Goal: Information Seeking & Learning: Check status

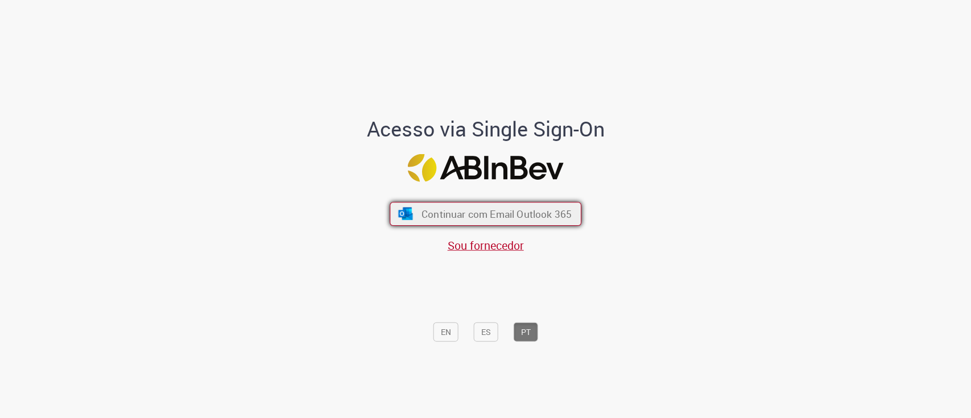
click at [519, 207] on span "Continuar com Email Outlook 365" at bounding box center [496, 213] width 150 height 13
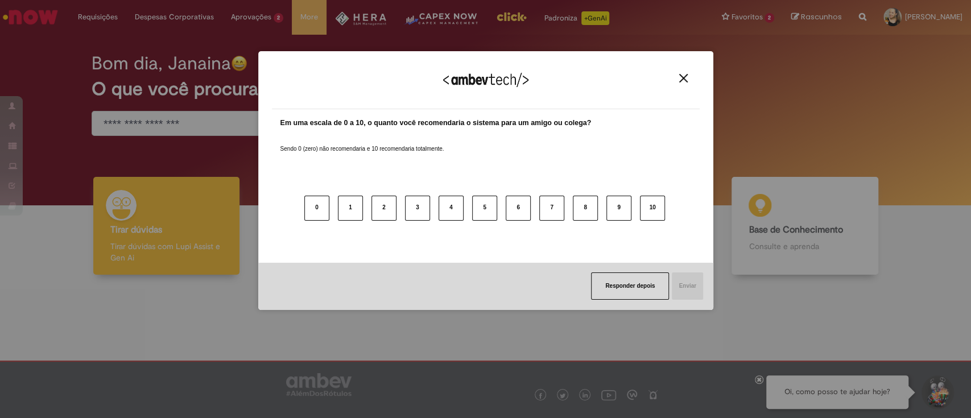
click at [679, 77] on img "Close" at bounding box center [683, 78] width 9 height 9
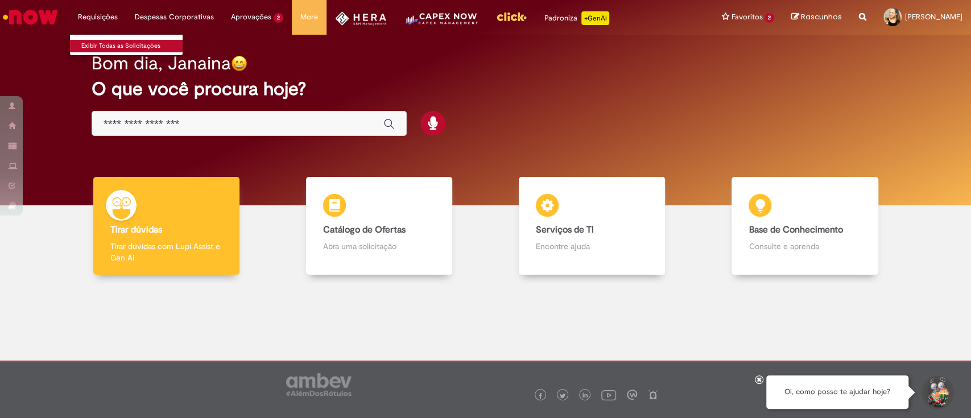
click at [102, 42] on link "Exibir Todas as Solicitações" at bounding box center [132, 46] width 125 height 13
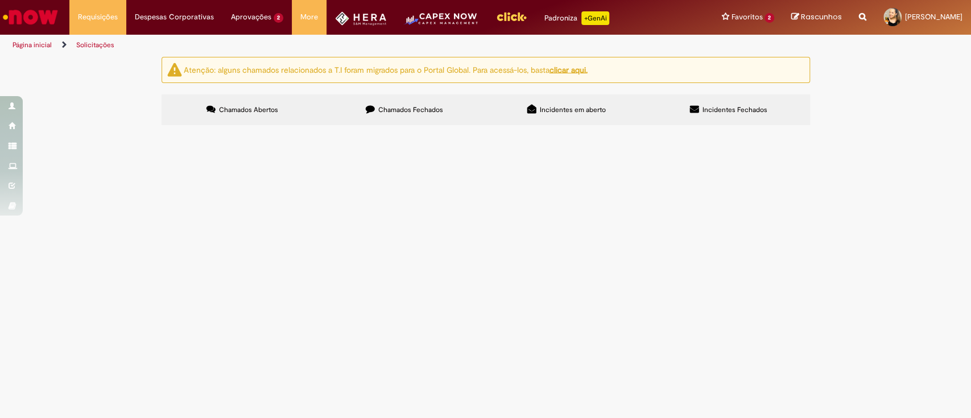
click at [417, 114] on label "Chamados Fechados" at bounding box center [405, 109] width 162 height 31
click at [0, 0] on td "Sistema VMV - Encerramento de DG" at bounding box center [0, 0] width 0 height 0
click at [0, 0] on span "Bom dia! Preciso encerrar essas DGs que foram abertas no VMV , porém também o […" at bounding box center [0, 0] width 0 height 0
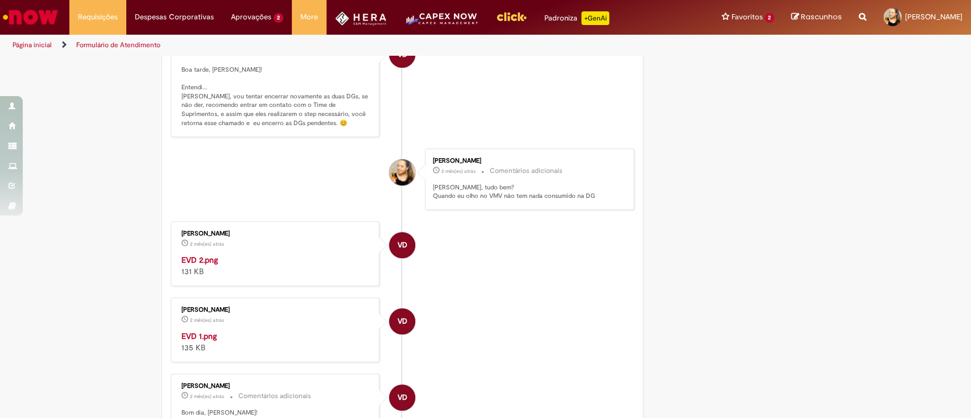
scroll to position [824, 0]
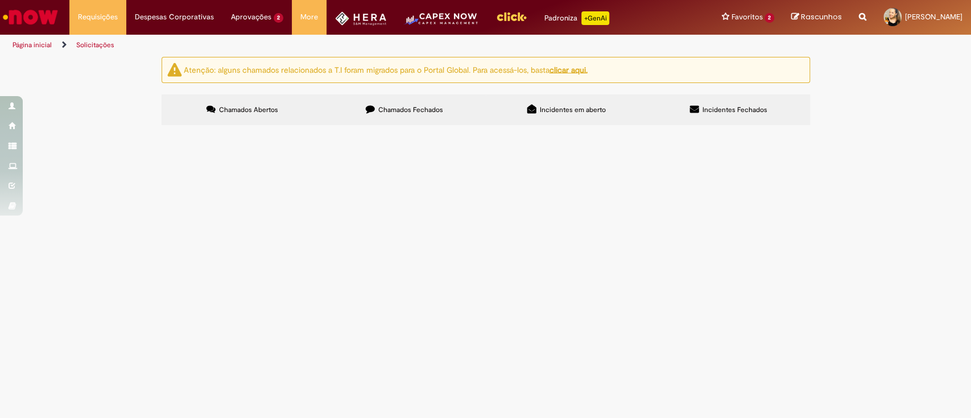
click at [445, 125] on label "Chamados Fechados" at bounding box center [405, 109] width 162 height 31
click at [572, 113] on span "Incidentes em aberto" at bounding box center [573, 109] width 66 height 9
click at [718, 115] on label "Incidentes Fechados" at bounding box center [729, 109] width 162 height 31
click at [0, 0] on td "Preciso remanejar verba para um cofre que ainda não foi utilizado no Hera" at bounding box center [0, 0] width 0 height 0
click at [0, 0] on span "Preciso remanejar verba para um cofre que ainda não foi utilizado no Hera" at bounding box center [0, 0] width 0 height 0
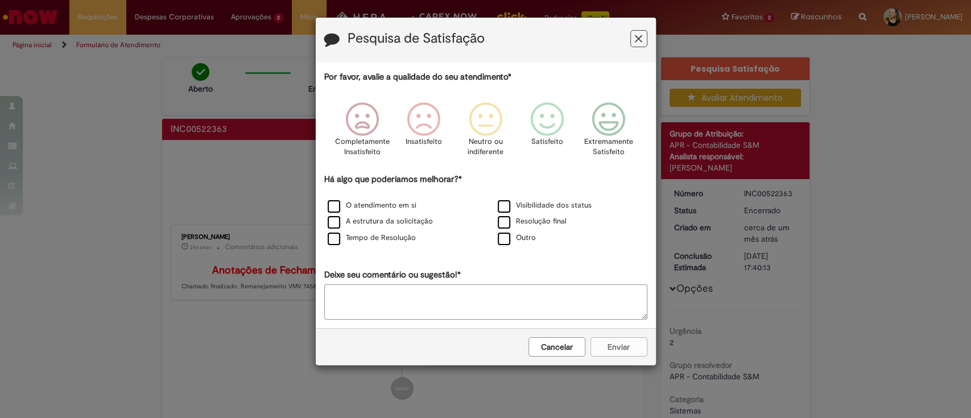
click at [639, 39] on icon "Feedback" at bounding box center [638, 39] width 7 height 12
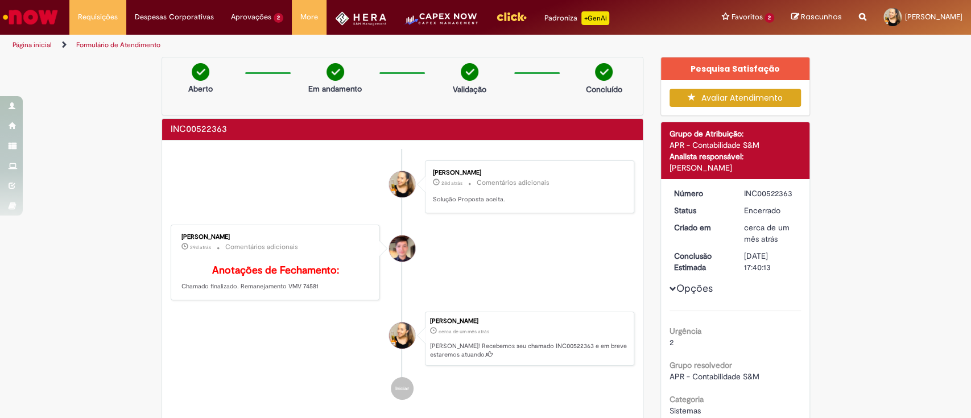
click at [24, 26] on img "Ir para a Homepage" at bounding box center [30, 17] width 59 height 23
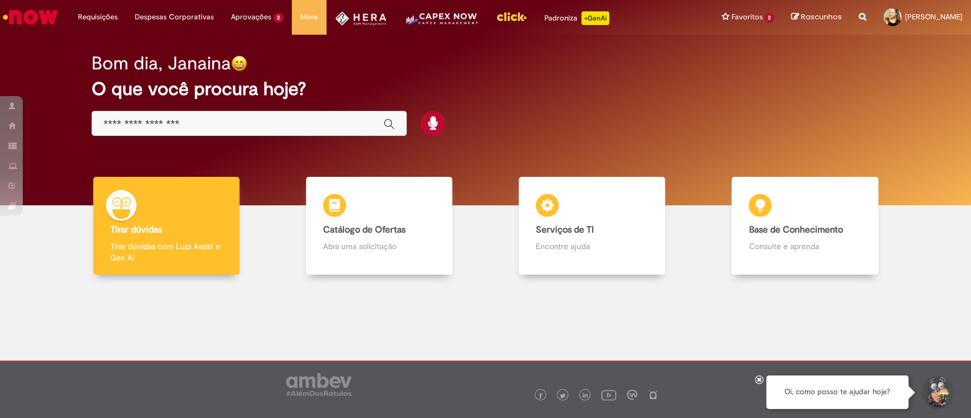
click at [258, 126] on input "Basta digitar aqui" at bounding box center [238, 124] width 268 height 13
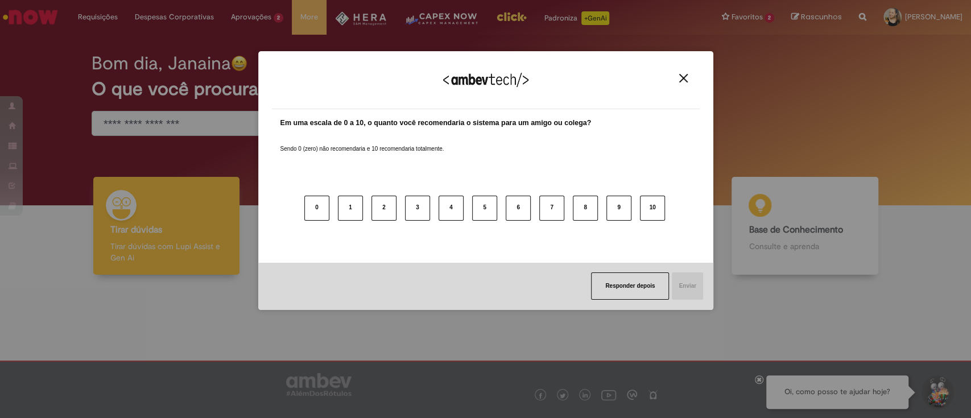
click at [685, 72] on div "Agradecemos seu feedback!" at bounding box center [486, 87] width 428 height 44
click at [682, 77] on img "Close" at bounding box center [683, 78] width 9 height 9
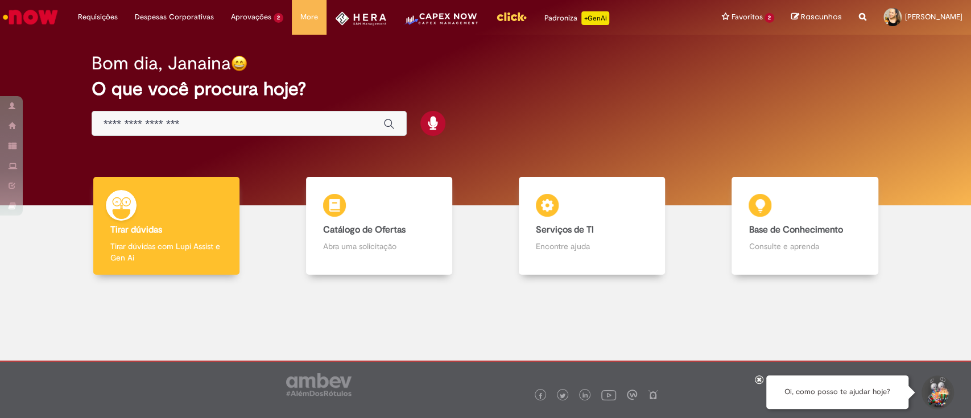
click at [320, 135] on div "Global" at bounding box center [249, 124] width 315 height 26
click at [317, 122] on input "Basta digitar aqui" at bounding box center [238, 124] width 268 height 13
